Goal: Information Seeking & Learning: Learn about a topic

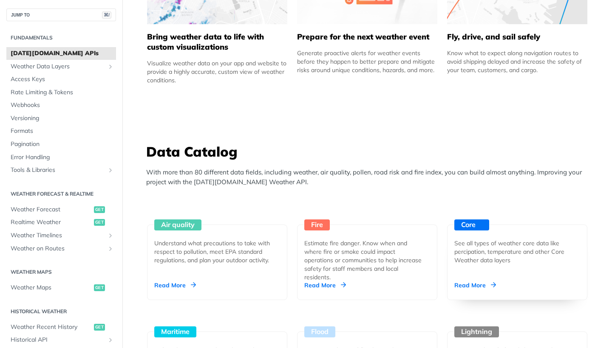
scroll to position [614, 0]
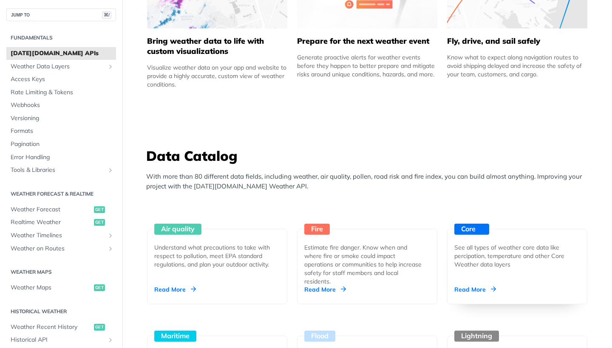
click at [492, 283] on div "Core See all types of weather core data like percipation, temperature and other…" at bounding box center [517, 267] width 140 height 76
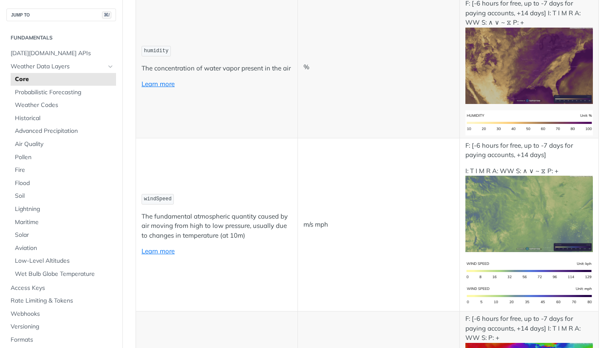
scroll to position [594, 0]
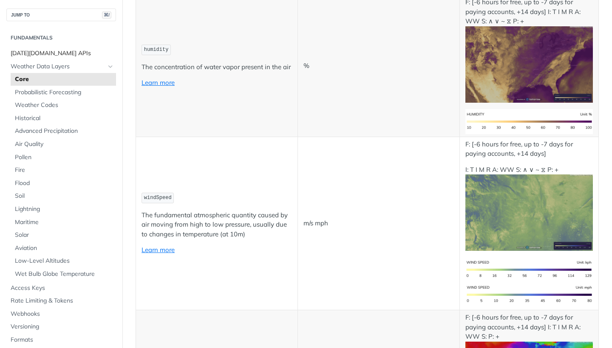
click at [36, 55] on span "[DATE][DOMAIN_NAME] APIs" at bounding box center [62, 53] width 103 height 8
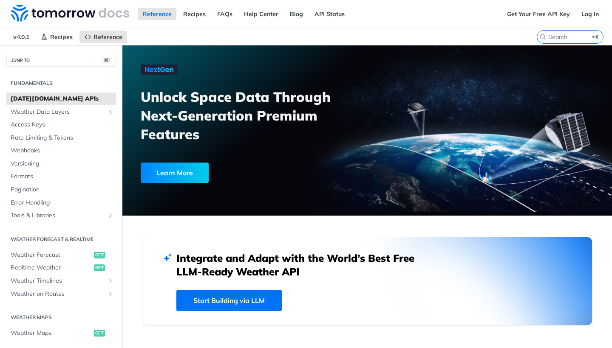
click at [232, 101] on h3 "Unlock Space Data Through Next-Generation Premium Features" at bounding box center [259, 116] width 236 height 56
click at [221, 100] on h3 "Unlock Space Data Through Next-Generation Premium Features" at bounding box center [259, 116] width 236 height 56
drag, startPoint x: 269, startPoint y: 105, endPoint x: 274, endPoint y: 107, distance: 4.7
click at [188, 100] on h3 "Unlock Space Data Through Next-Generation Premium Features" at bounding box center [259, 116] width 236 height 56
click at [284, 107] on h3 "Unlock Space Data Through Next-Generation Premium Features" at bounding box center [259, 116] width 236 height 56
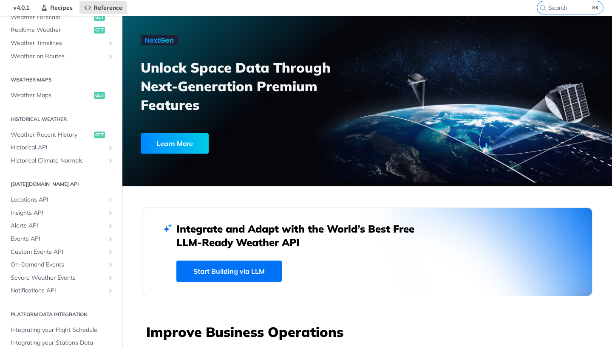
scroll to position [112, 0]
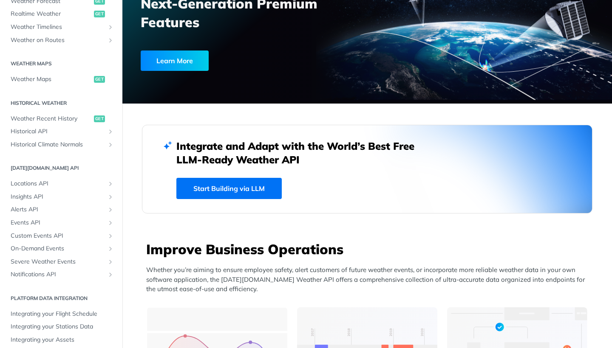
click at [237, 191] on link "Start Building via LLM" at bounding box center [228, 188] width 105 height 21
